Goal: Information Seeking & Learning: Learn about a topic

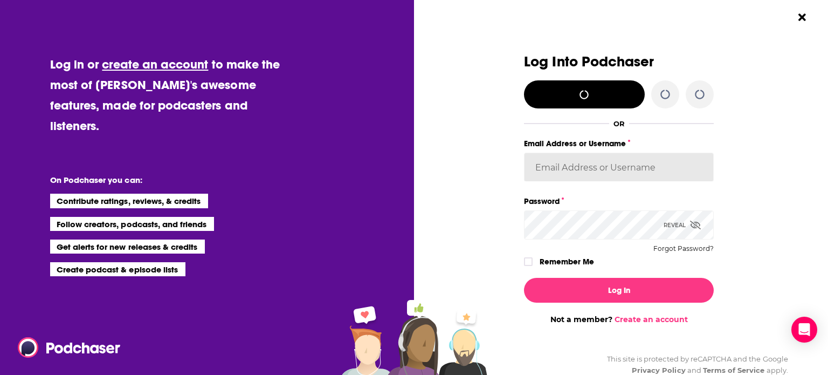
type input "notablypr2"
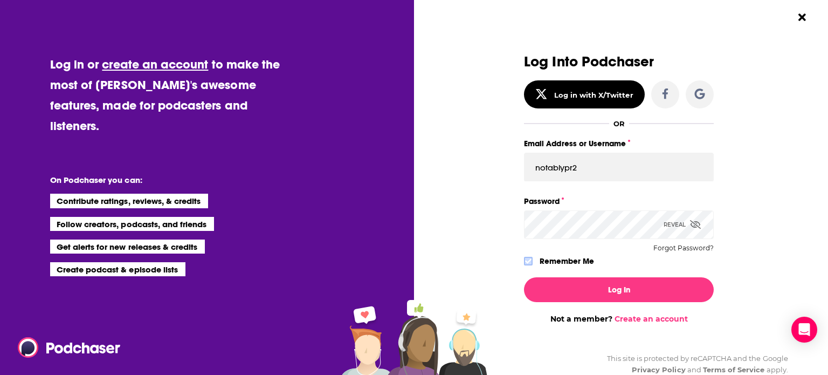
click at [525, 260] on icon "Dialog" at bounding box center [528, 261] width 6 height 5
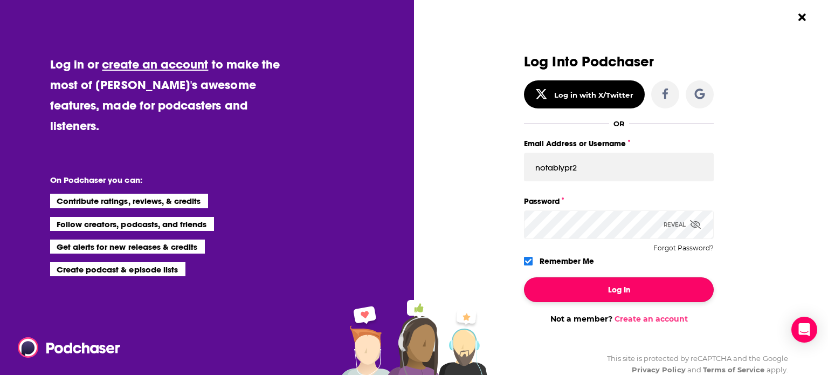
click at [563, 280] on button "Log In" at bounding box center [619, 289] width 190 height 25
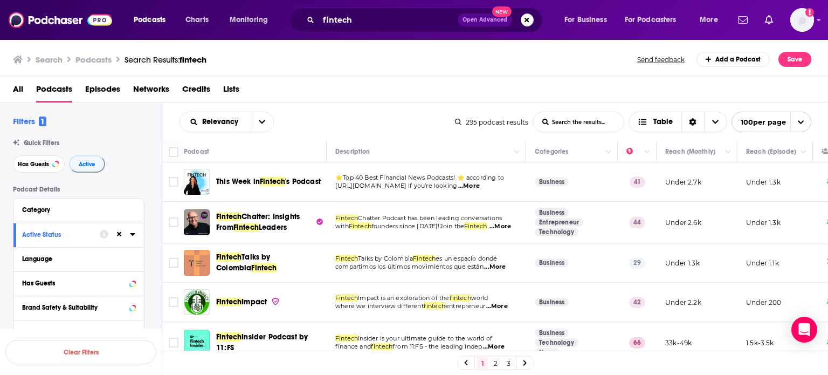
click at [512, 363] on link "3" at bounding box center [508, 362] width 11 height 13
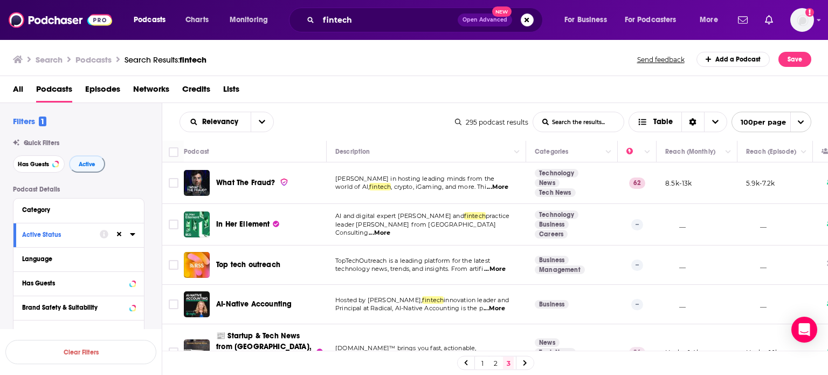
click at [503, 183] on span "...More" at bounding box center [498, 187] width 22 height 9
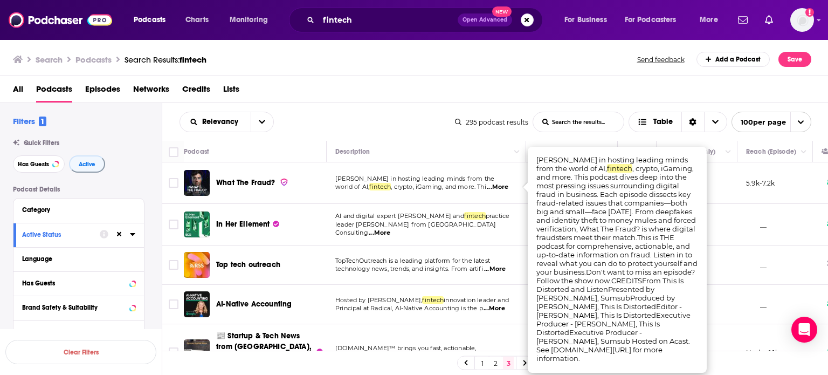
click at [503, 183] on span "...More" at bounding box center [498, 187] width 22 height 9
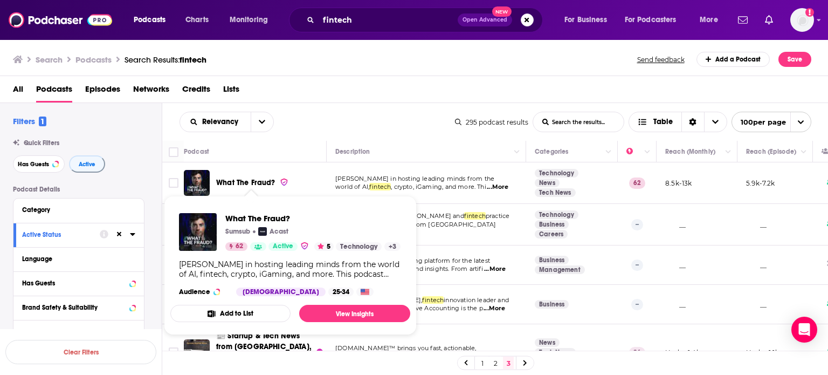
click at [259, 185] on span "What The Fraud?" at bounding box center [245, 182] width 59 height 9
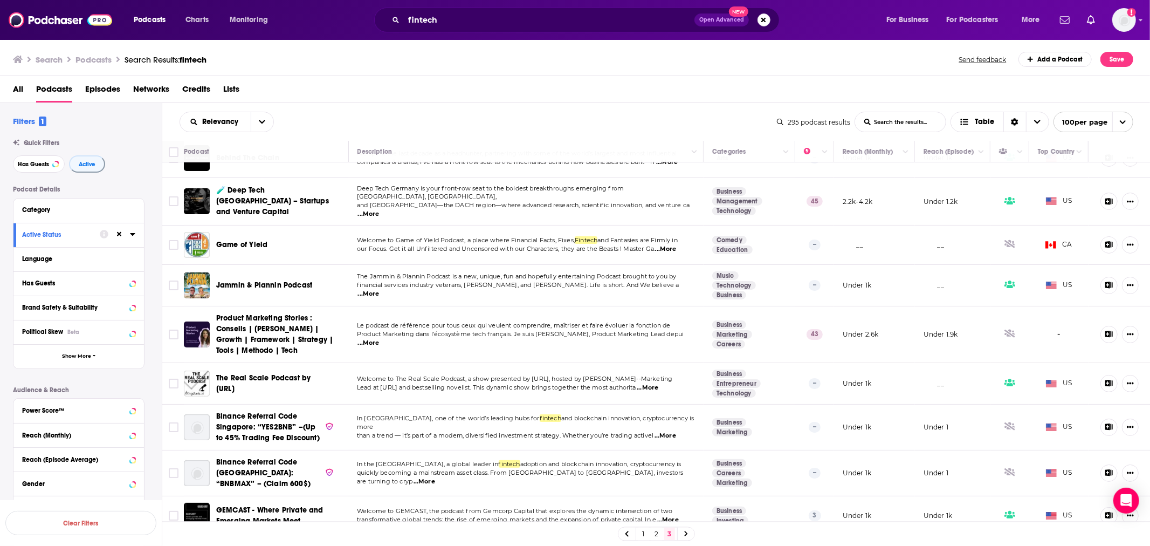
scroll to position [3477, 0]
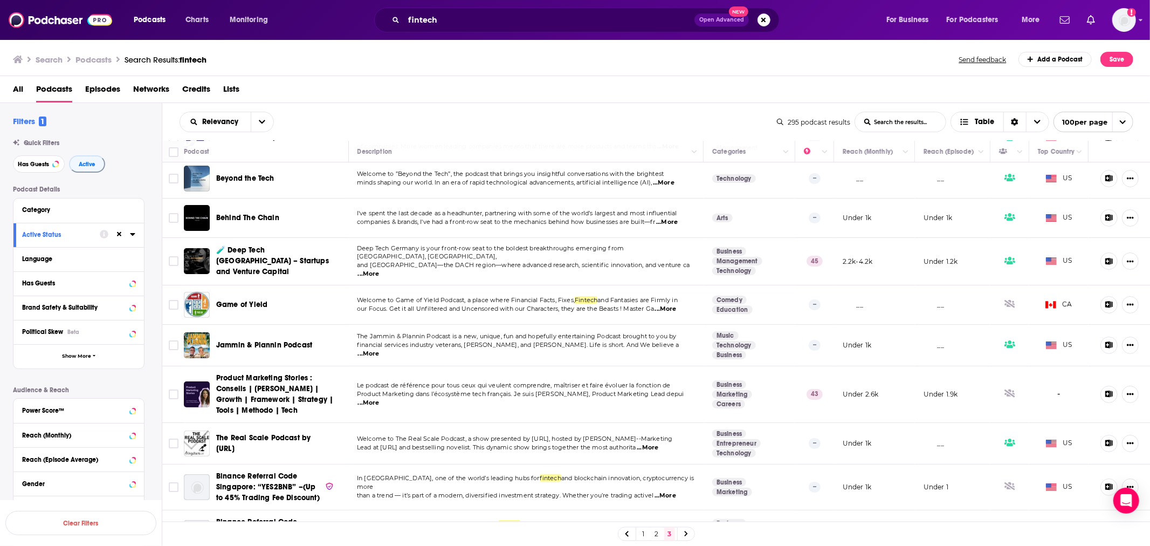
click at [664, 305] on span "...More" at bounding box center [666, 309] width 22 height 9
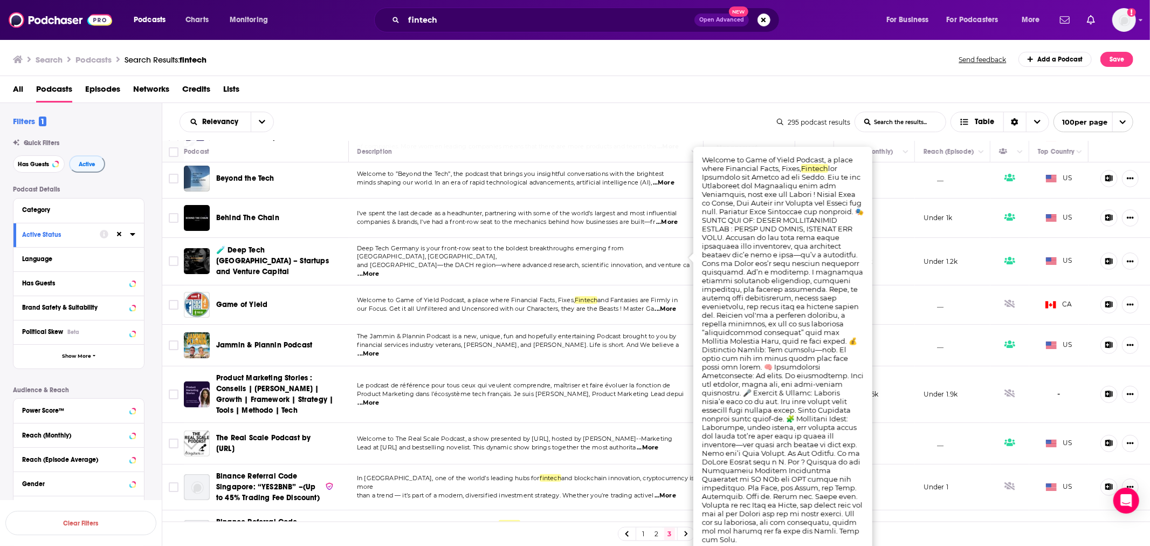
click at [664, 305] on span "...More" at bounding box center [666, 309] width 22 height 9
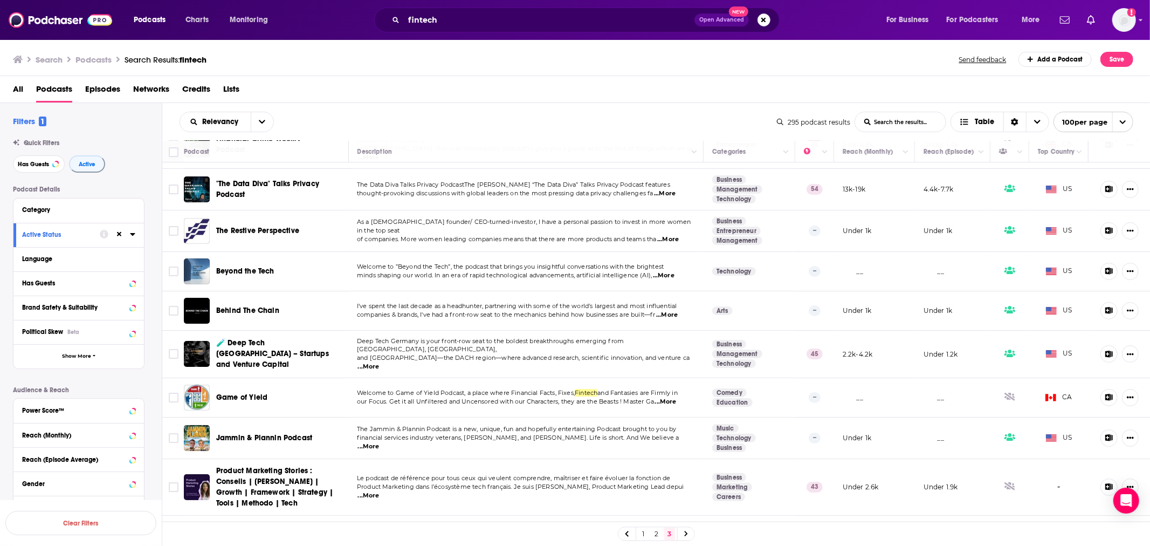
scroll to position [3357, 0]
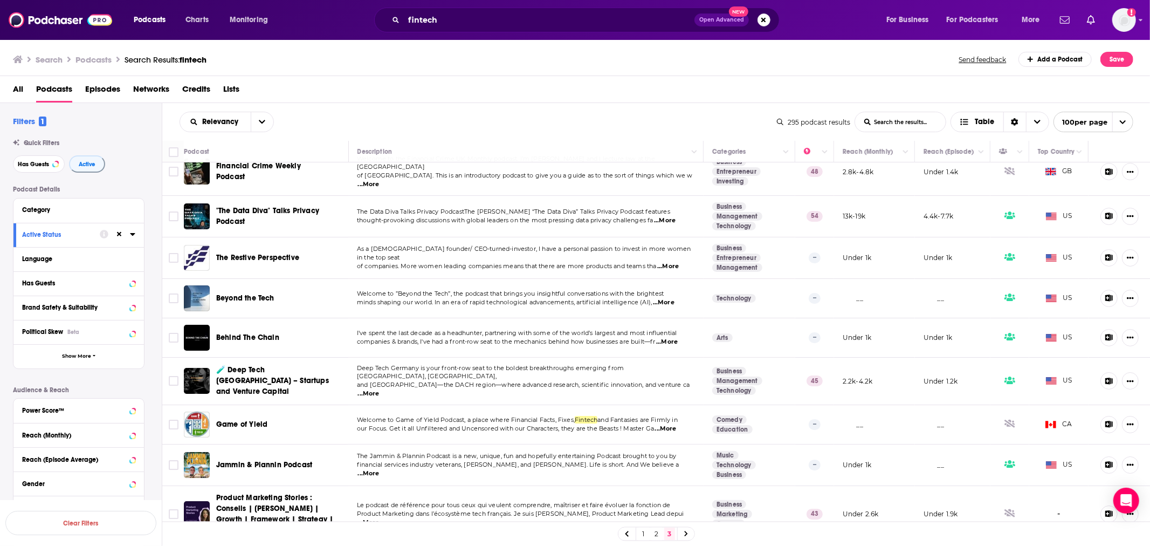
click at [673, 338] on span "...More" at bounding box center [667, 342] width 22 height 9
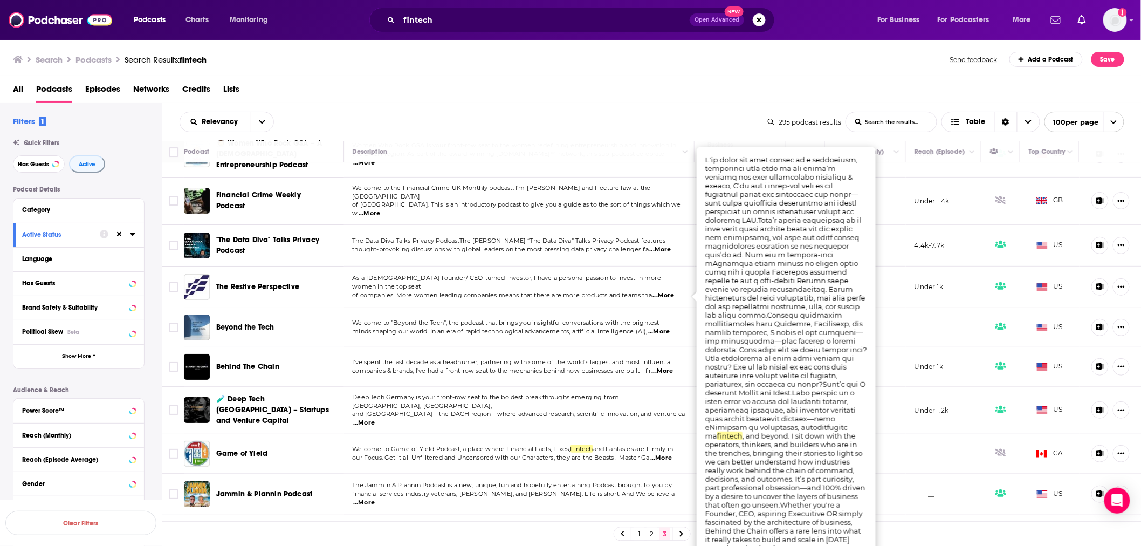
click at [673, 367] on span "...More" at bounding box center [663, 371] width 22 height 9
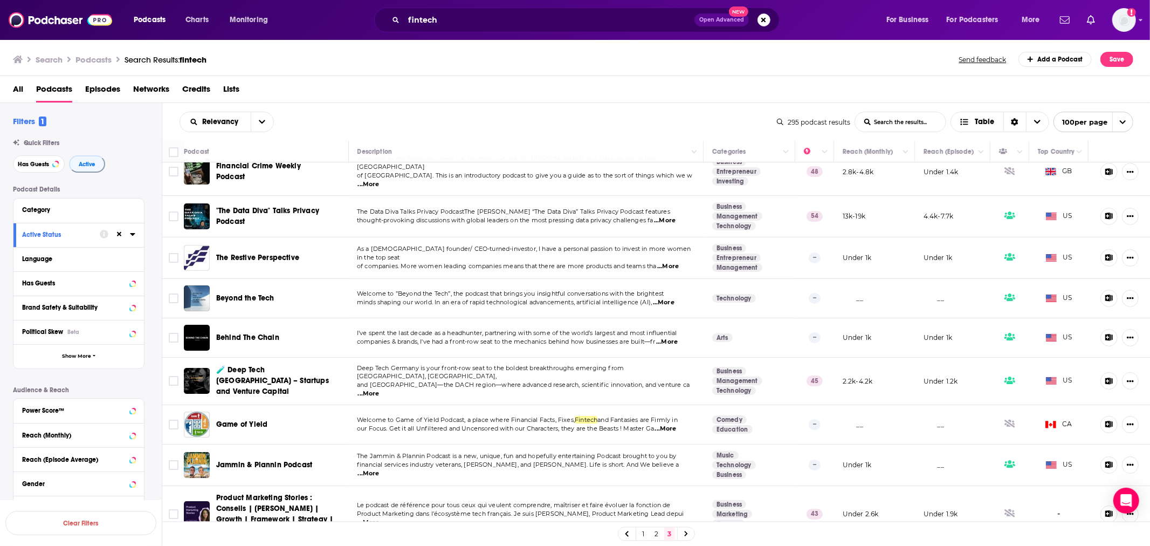
click at [668, 298] on span "...More" at bounding box center [664, 302] width 22 height 9
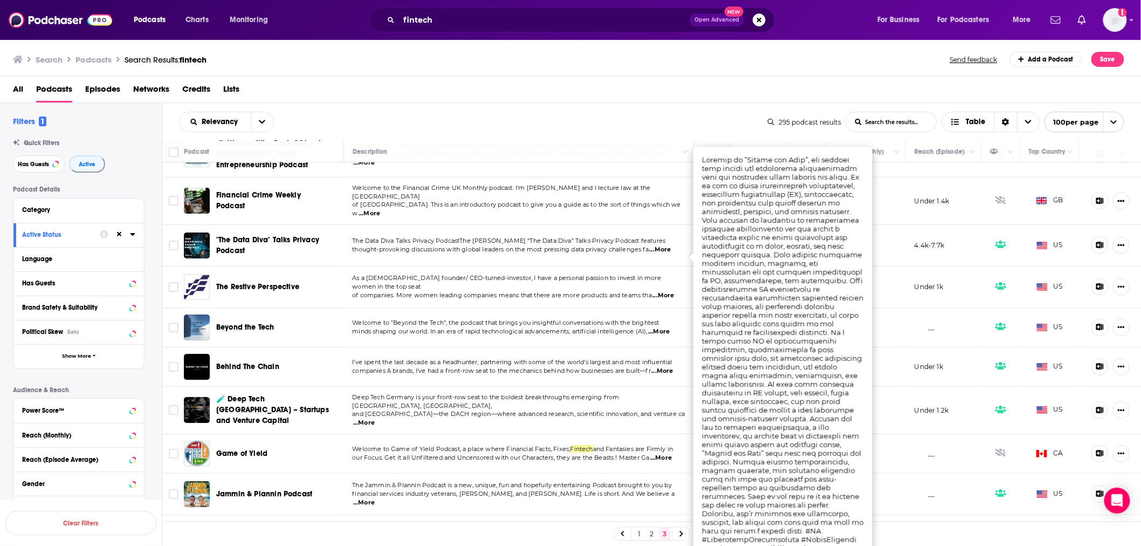
click at [667, 327] on span "...More" at bounding box center [659, 331] width 22 height 9
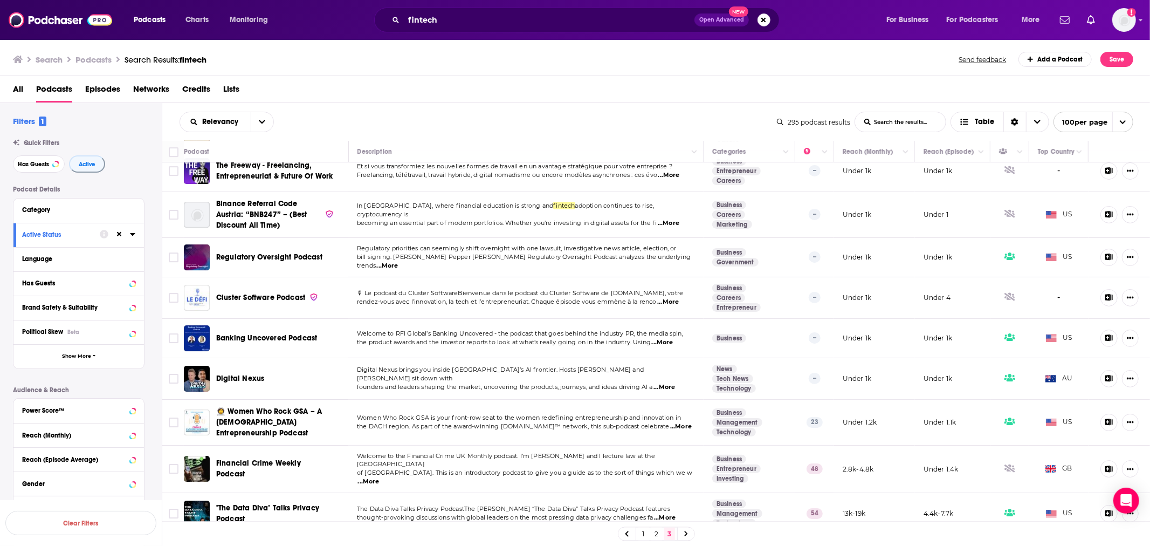
scroll to position [3058, 0]
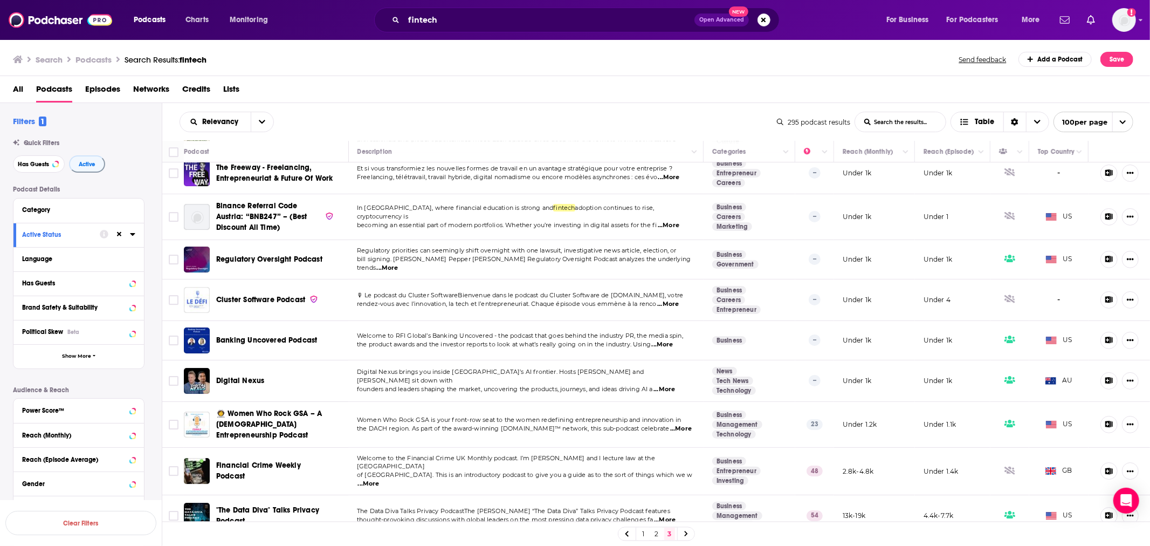
click at [666, 340] on span "...More" at bounding box center [663, 344] width 22 height 9
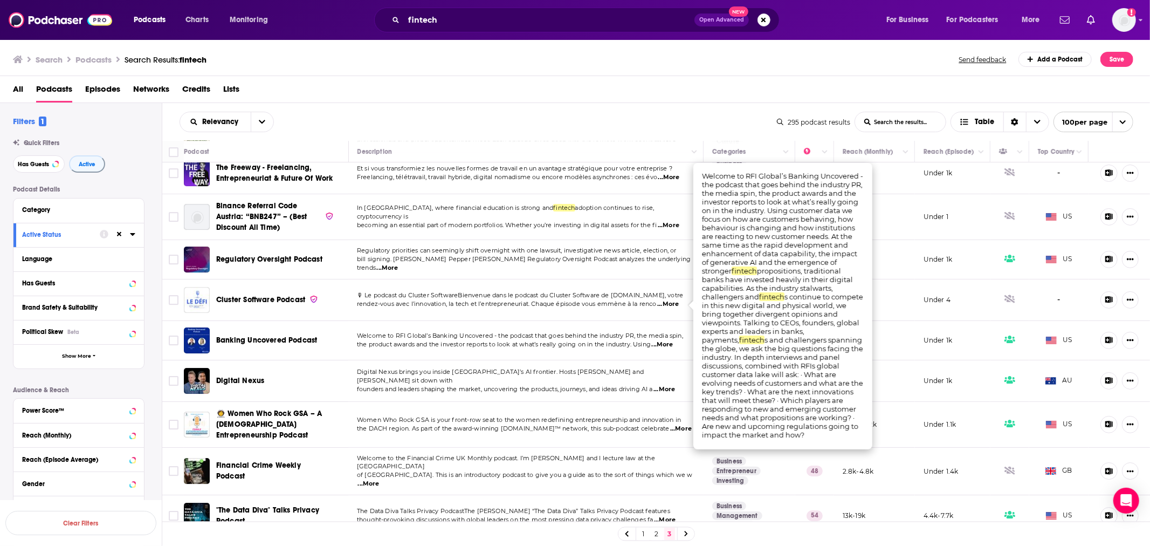
click at [666, 340] on span "...More" at bounding box center [663, 344] width 22 height 9
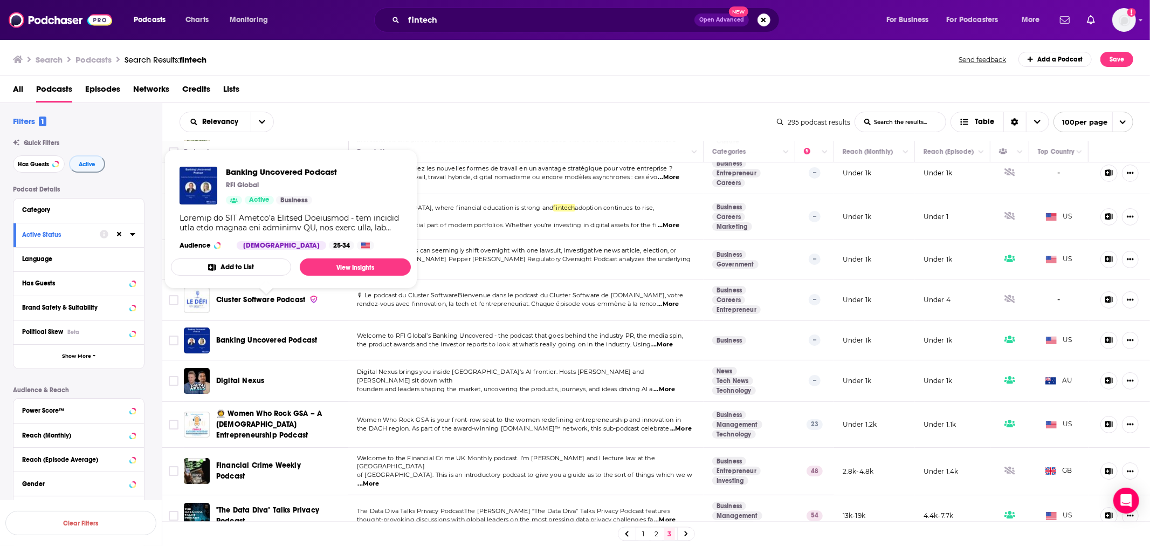
click at [274, 335] on span "Banking Uncovered Podcast" at bounding box center [266, 340] width 101 height 11
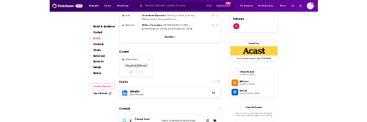
scroll to position [839, 0]
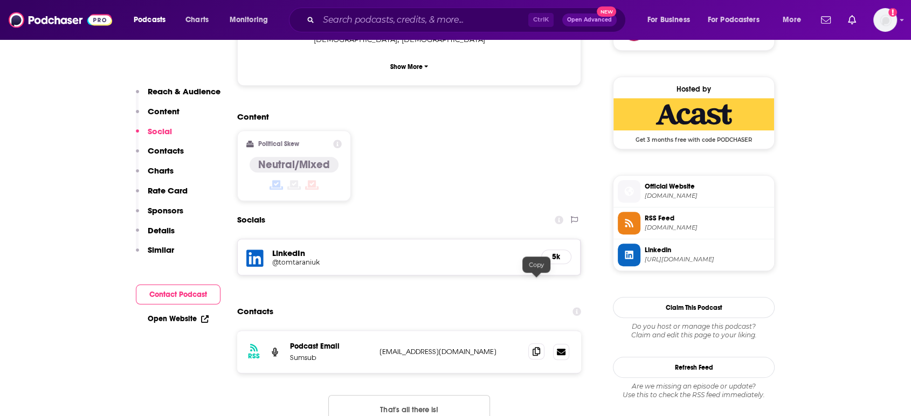
click at [538, 347] on icon at bounding box center [537, 351] width 8 height 9
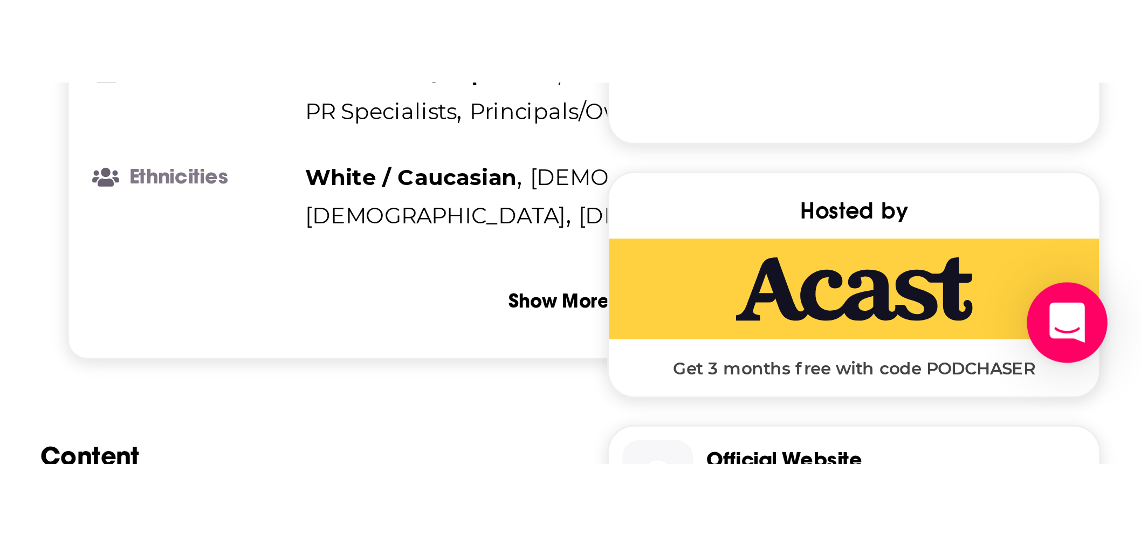
scroll to position [0, 0]
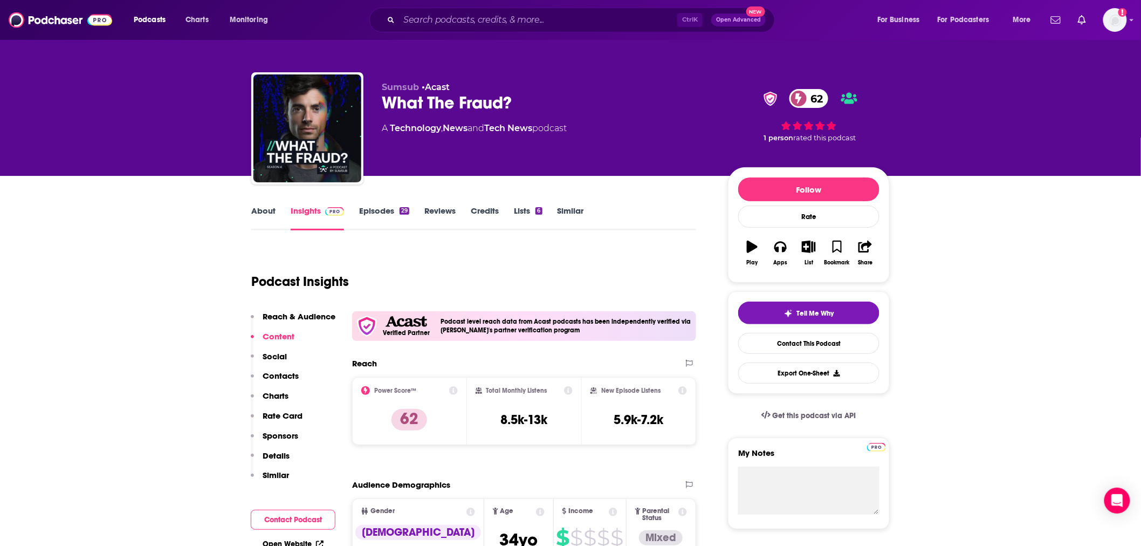
click at [273, 216] on link "About" at bounding box center [263, 217] width 24 height 25
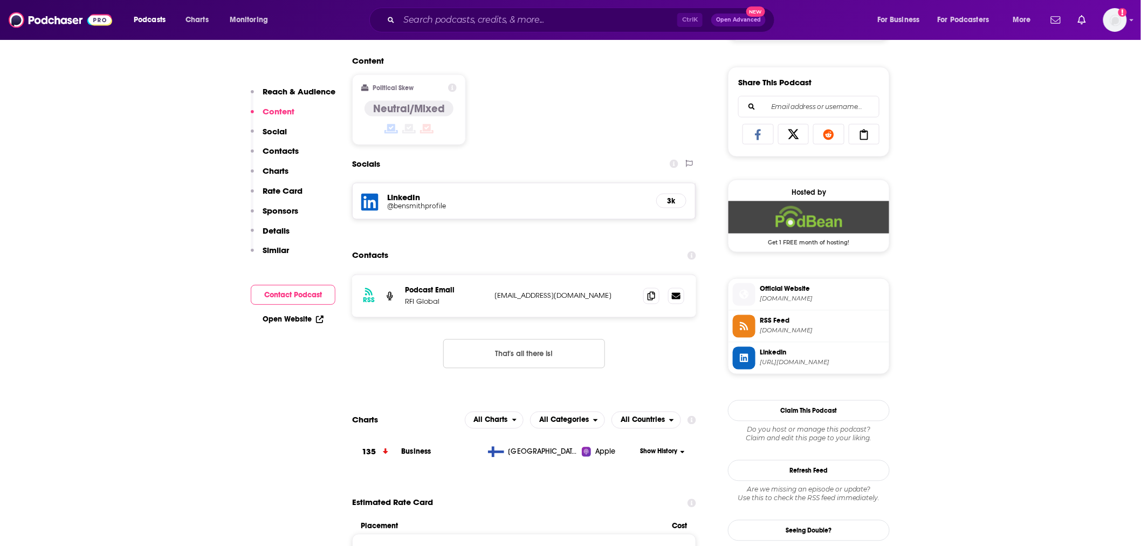
scroll to position [659, 0]
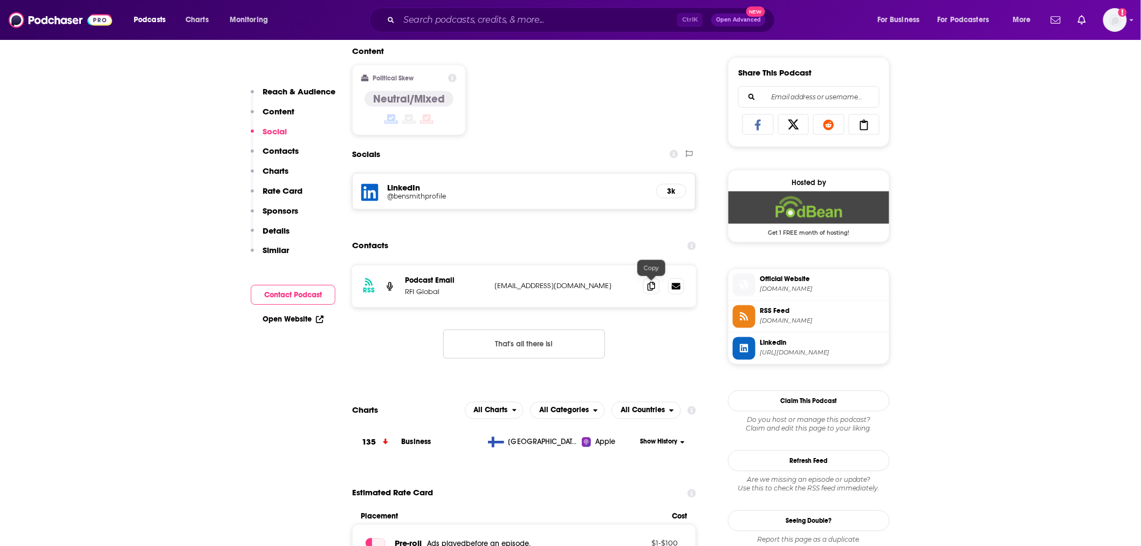
drag, startPoint x: 654, startPoint y: 285, endPoint x: 395, endPoint y: 321, distance: 261.4
click at [654, 286] on icon at bounding box center [652, 286] width 8 height 9
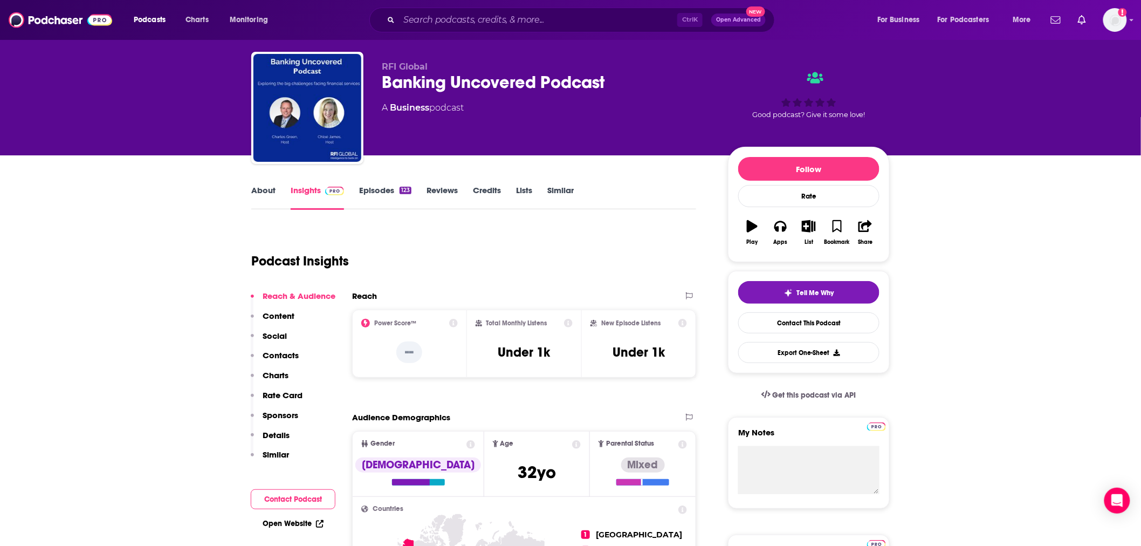
scroll to position [0, 0]
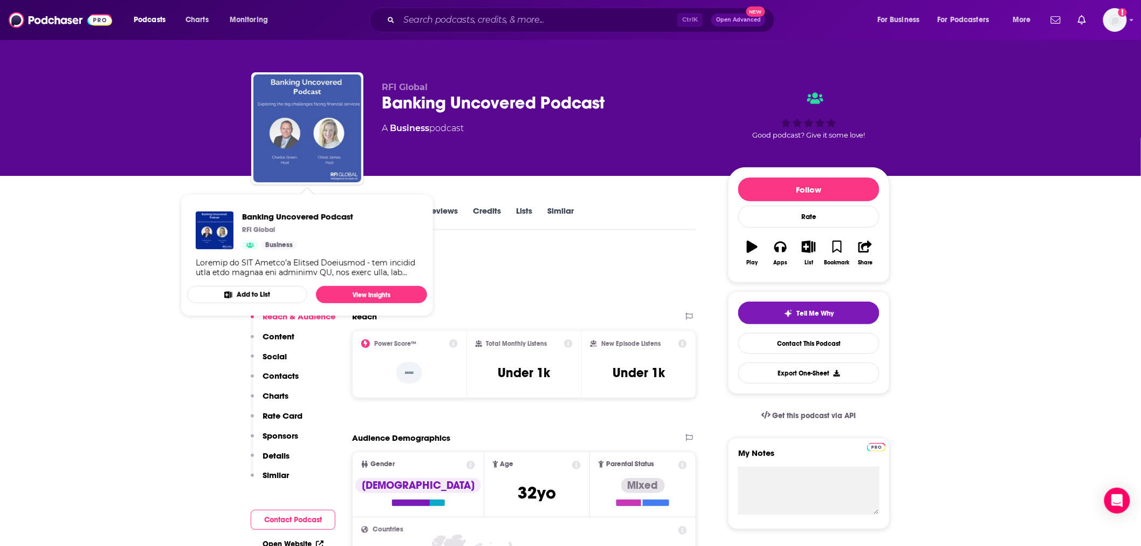
click at [297, 137] on img "Banking Uncovered Podcast" at bounding box center [307, 128] width 108 height 108
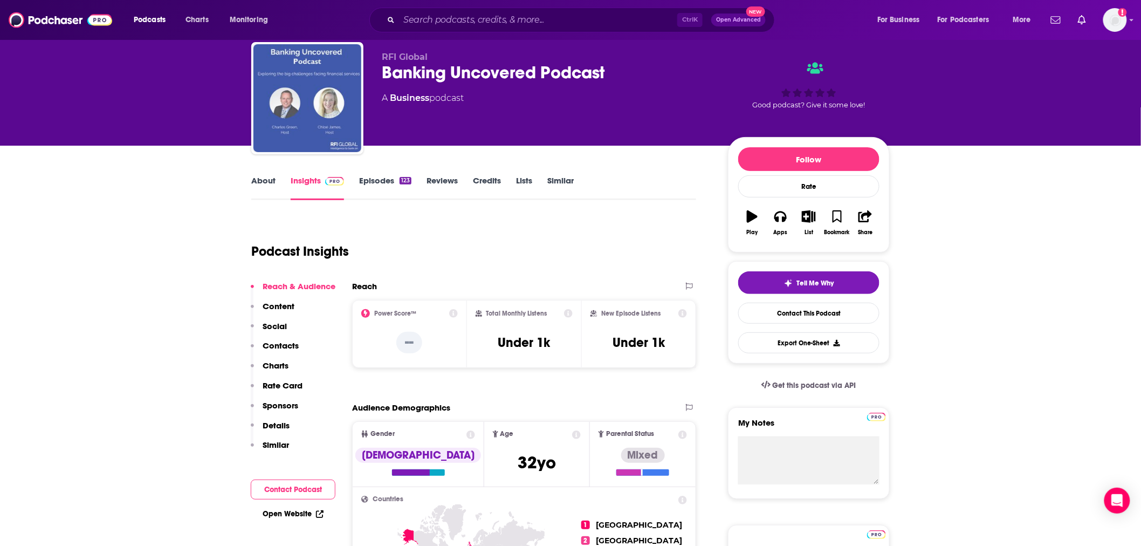
scroll to position [60, 0]
